Goal: Information Seeking & Learning: Learn about a topic

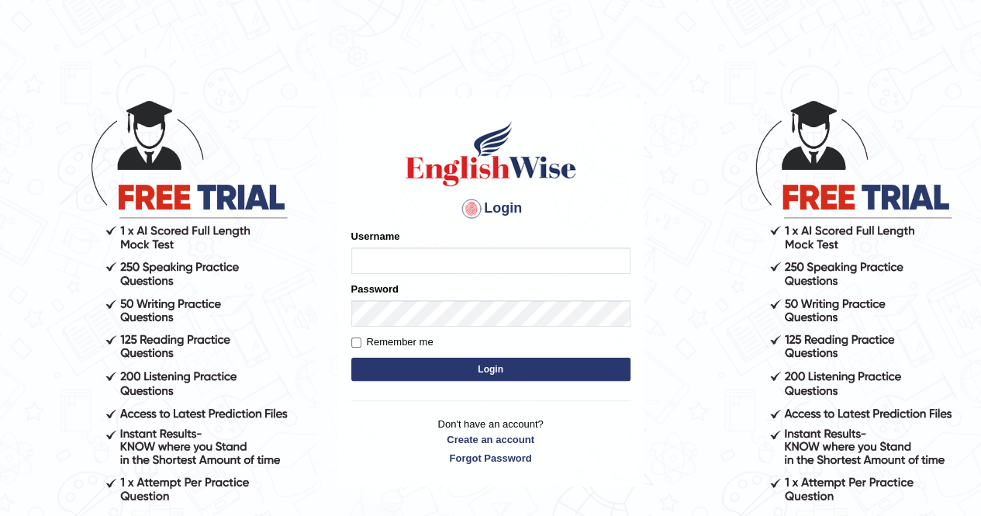
click at [368, 263] on input "Username" at bounding box center [490, 260] width 279 height 26
click at [374, 264] on input "Username" at bounding box center [490, 260] width 279 height 26
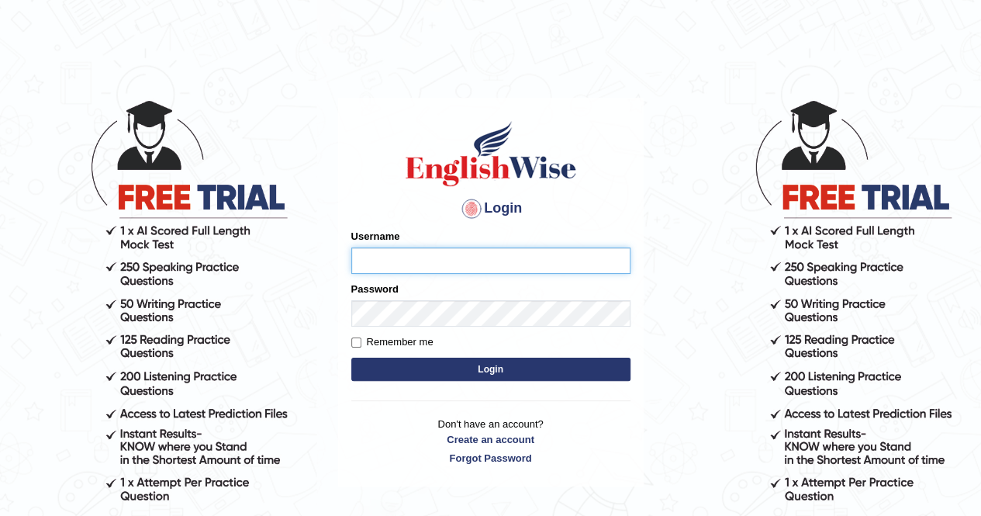
click at [380, 256] on input "Username" at bounding box center [490, 260] width 279 height 26
type input "gagan_tiwana98"
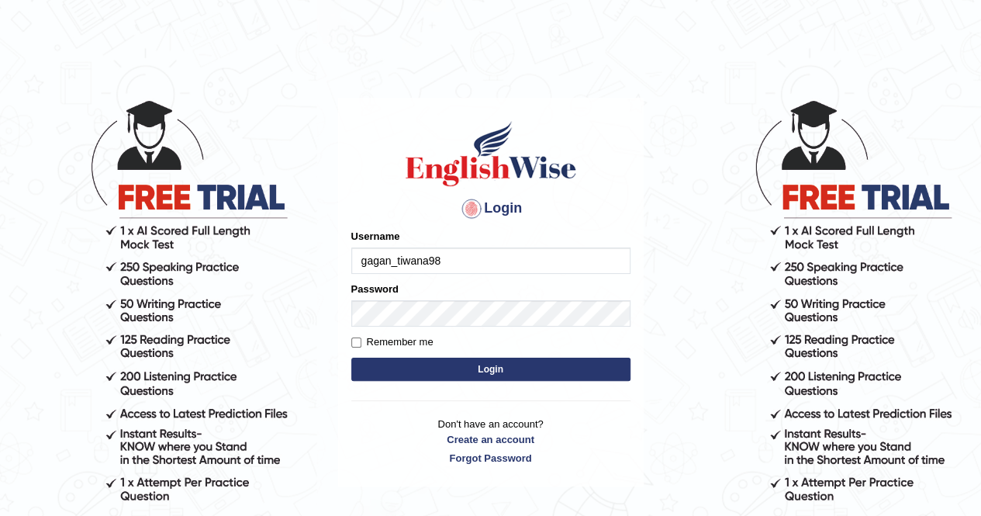
click at [402, 286] on div "Password" at bounding box center [490, 304] width 279 height 45
type input "b"
type input "gagan_tiwana98"
click at [352, 343] on input "Remember me" at bounding box center [356, 342] width 10 height 10
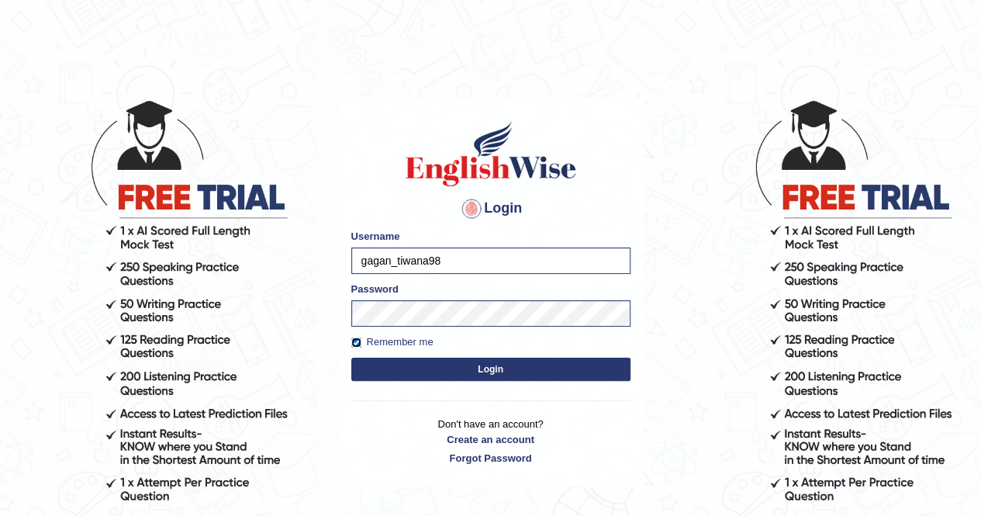
click at [355, 344] on input "Remember me" at bounding box center [356, 342] width 10 height 10
checkbox input "false"
click at [464, 370] on button "Login" at bounding box center [490, 369] width 279 height 23
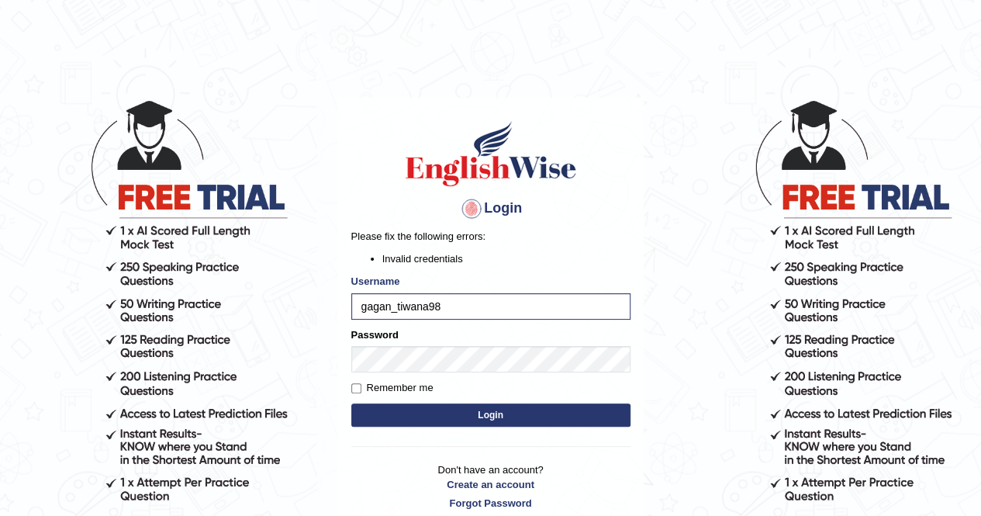
click at [461, 408] on button "Login" at bounding box center [490, 414] width 279 height 23
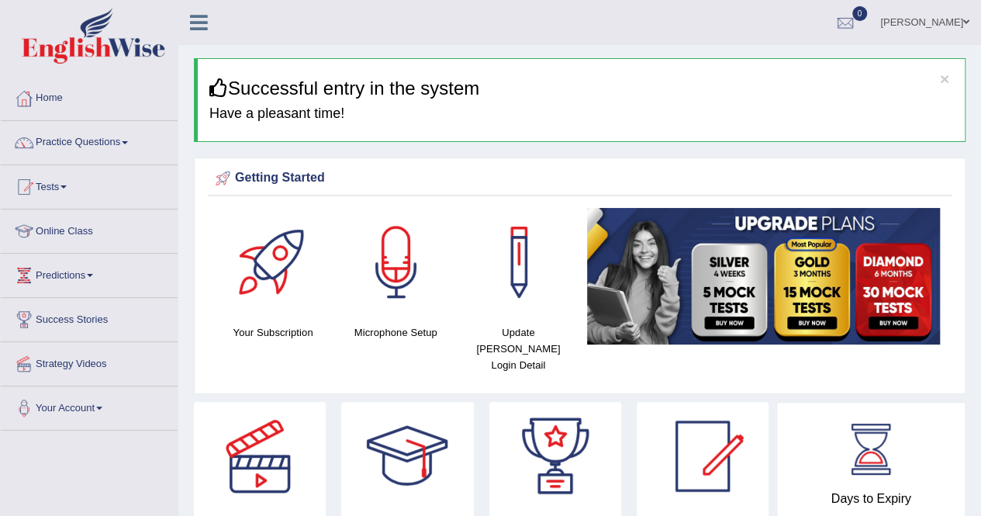
scroll to position [1, 0]
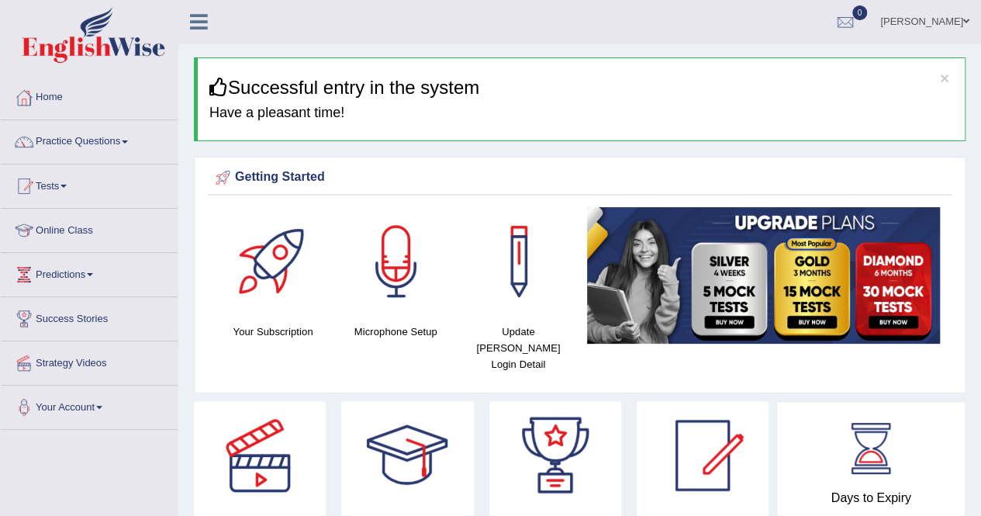
click at [61, 140] on link "Practice Questions" at bounding box center [89, 139] width 177 height 39
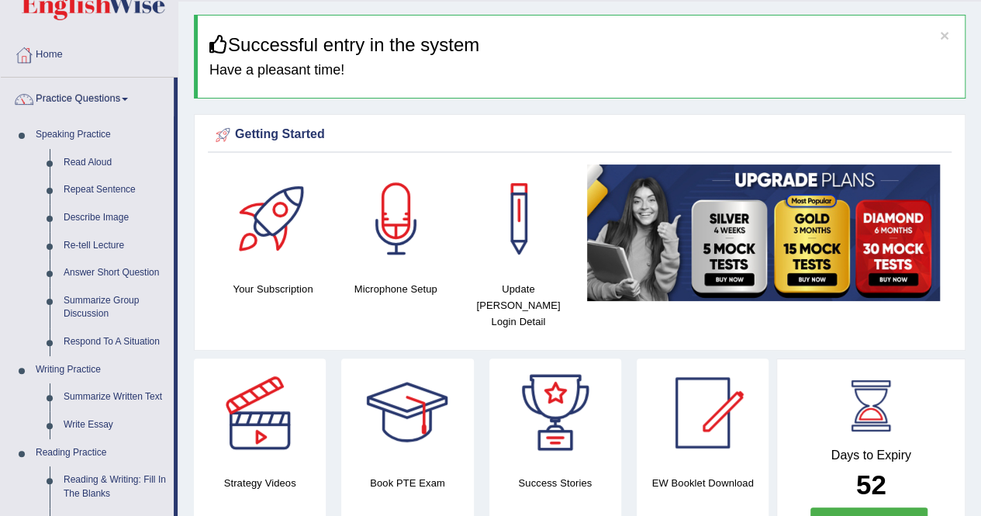
scroll to position [44, 0]
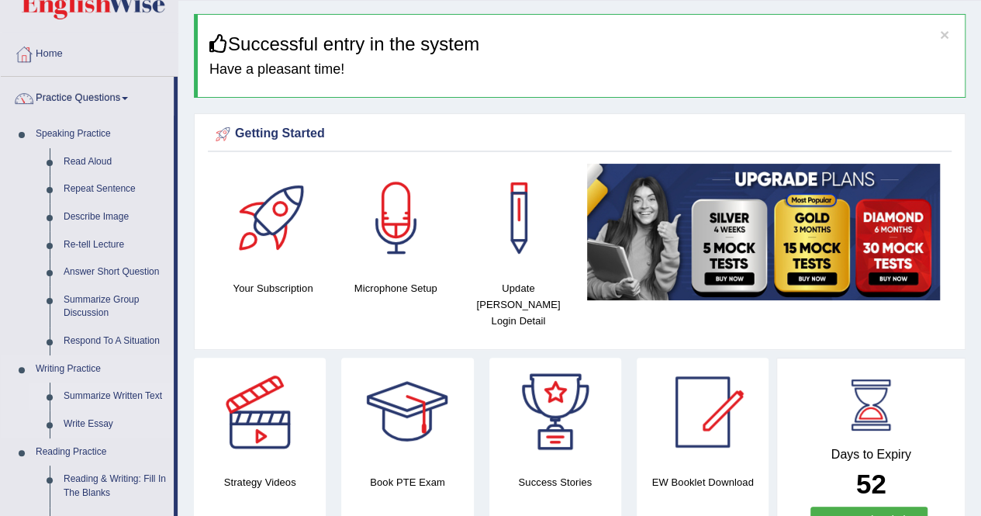
click at [92, 396] on link "Summarize Written Text" at bounding box center [115, 396] width 117 height 28
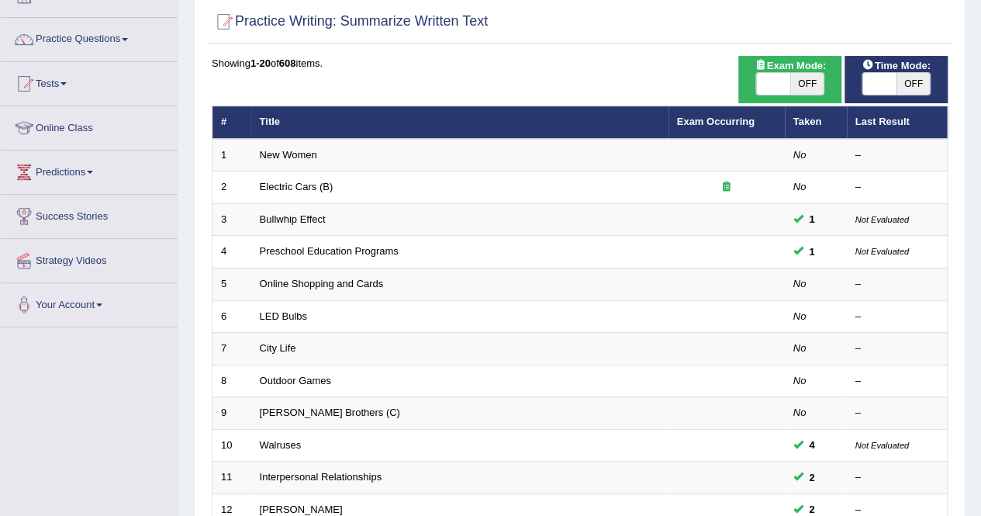
scroll to position [101, 0]
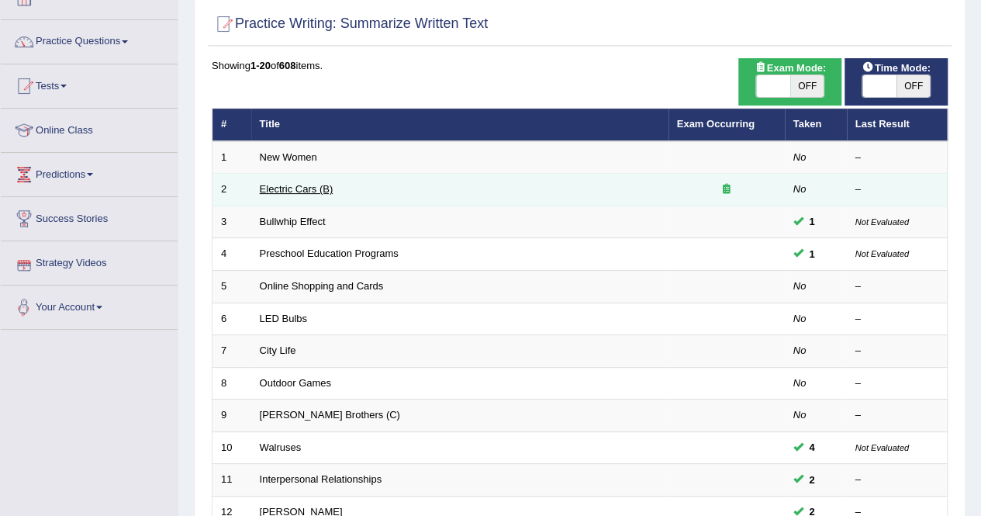
click at [275, 191] on link "Electric Cars (B)" at bounding box center [297, 189] width 74 height 12
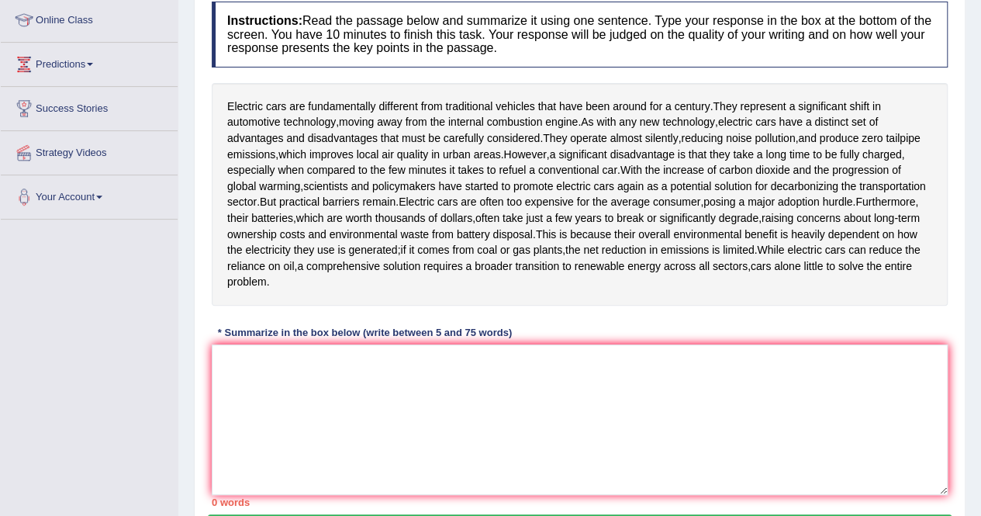
scroll to position [210, 0]
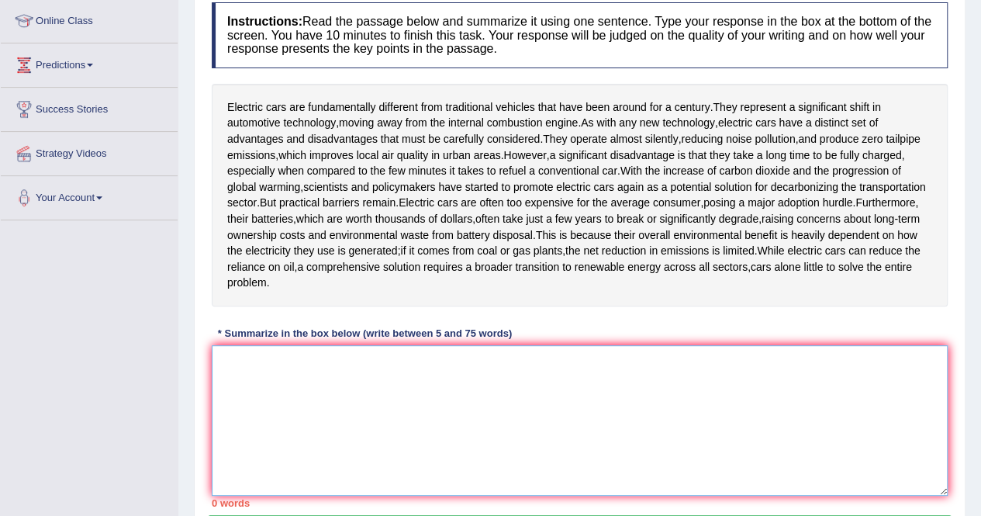
click at [229, 350] on textarea at bounding box center [580, 420] width 736 height 150
type textarea "e"
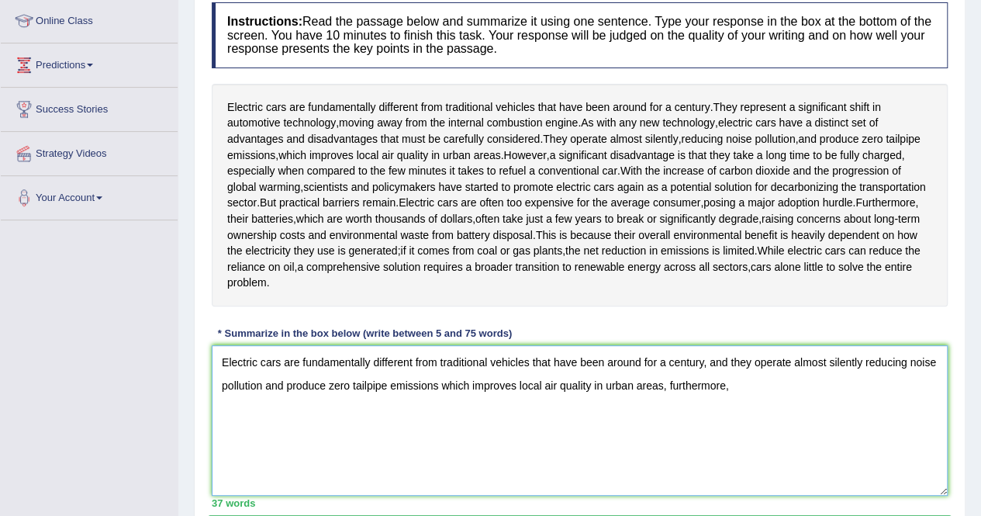
click at [737, 388] on textarea "Electric cars are fundamentally different from traditional vehicles that have b…" at bounding box center [580, 420] width 736 height 150
click at [860, 379] on textarea "Electric cars are fundamentally different from traditional vehicles that have b…" at bounding box center [580, 420] width 736 height 150
click at [901, 385] on textarea "Electric cars are fundamentally different from traditional vehicles that have b…" at bounding box center [580, 420] width 736 height 150
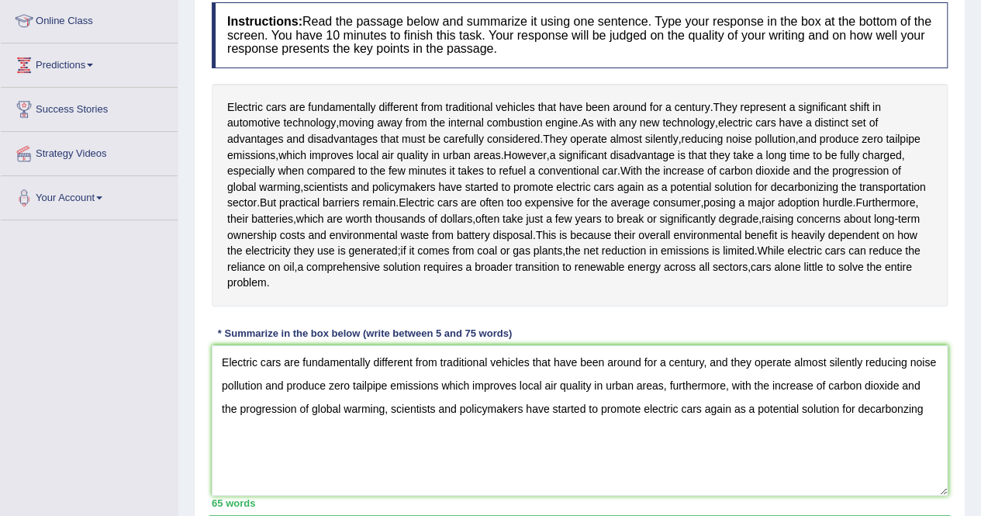
click at [970, 390] on div "Home Practice Writing: Summarize Written Text Electric Cars (B) « Prev Next » R…" at bounding box center [579, 179] width 803 height 779
click at [917, 402] on textarea "Electric cars are fundamentally different from traditional vehicles that have b…" at bounding box center [580, 420] width 736 height 150
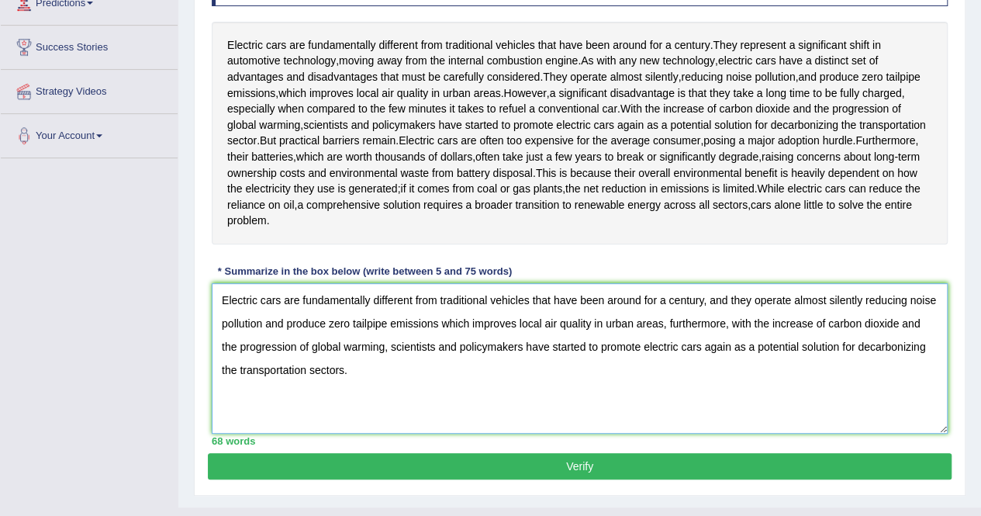
scroll to position [299, 0]
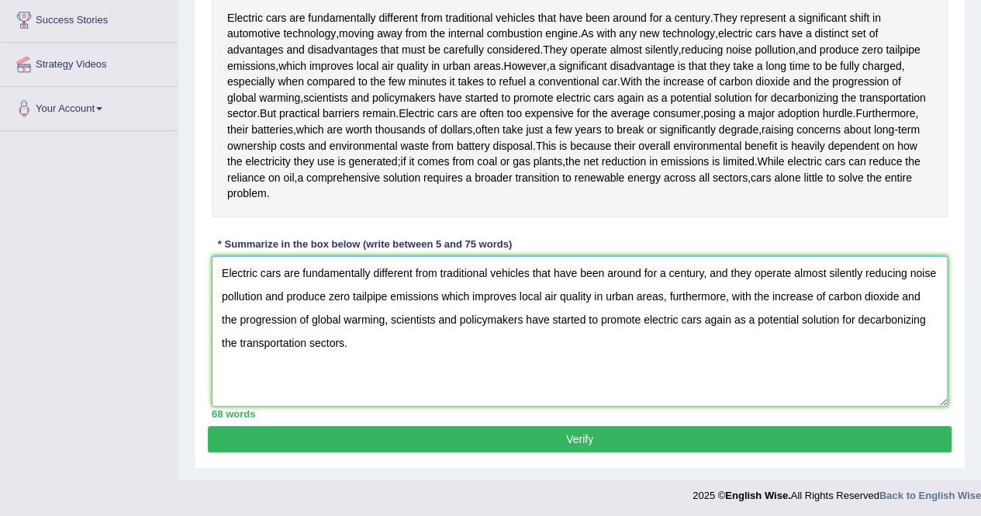
type textarea "Electric cars are fundamentally different from traditional vehicles that have b…"
click at [584, 433] on button "Verify" at bounding box center [580, 439] width 744 height 26
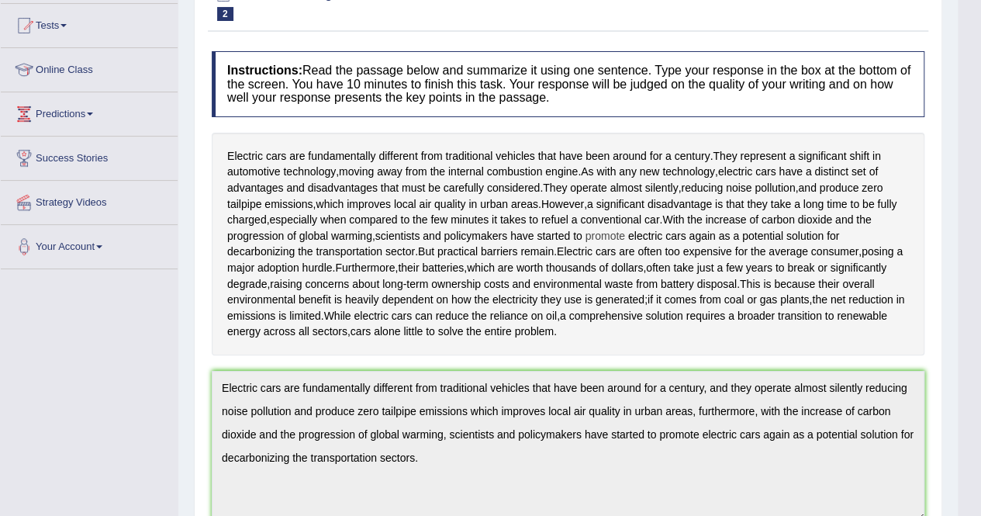
scroll to position [0, 0]
